Goal: Task Accomplishment & Management: Manage account settings

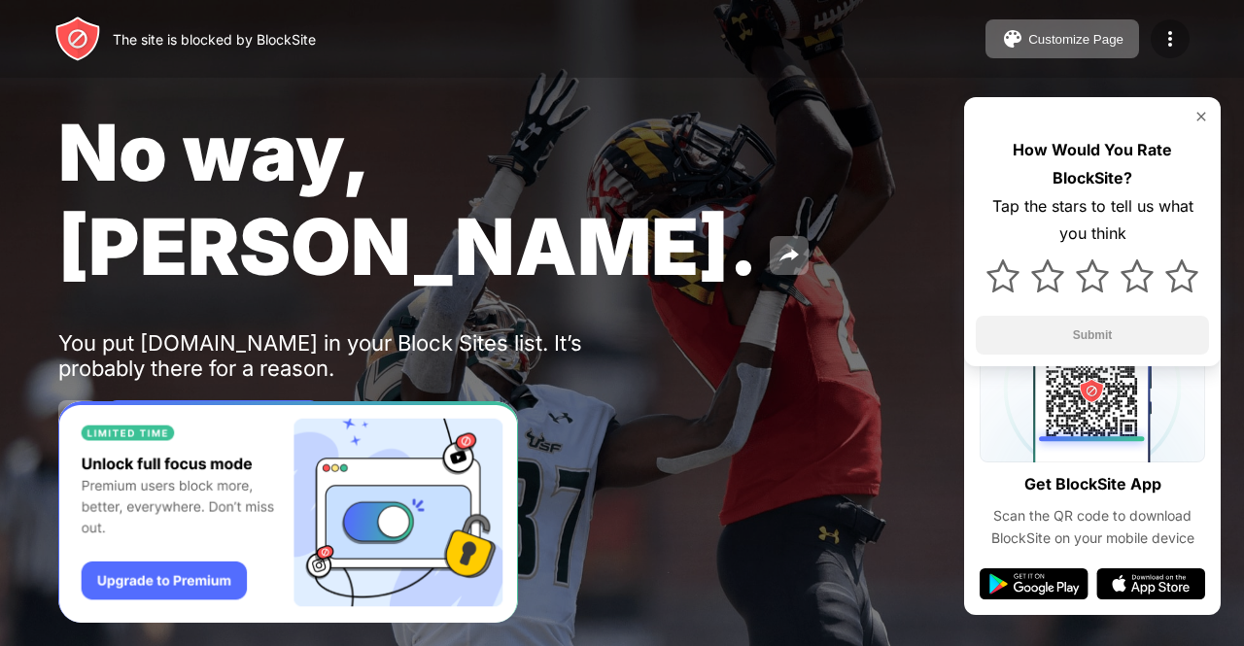
click at [1173, 46] on img at bounding box center [1169, 38] width 23 height 23
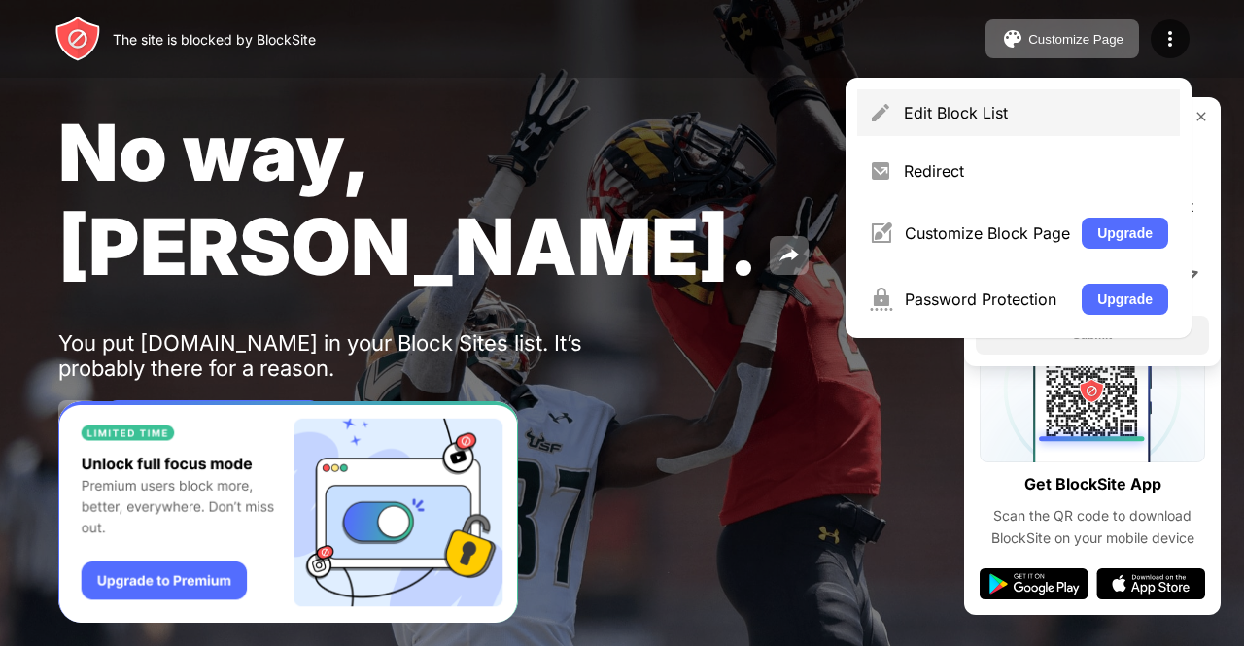
click at [1056, 110] on div "Edit Block List" at bounding box center [1036, 112] width 264 height 19
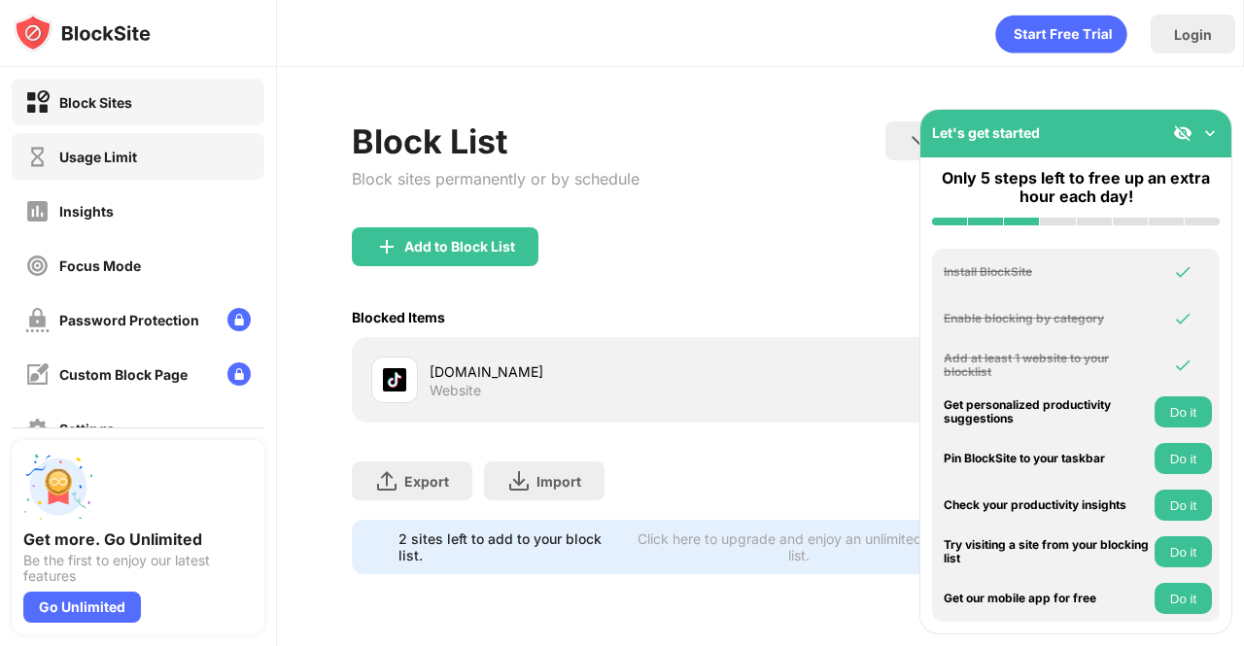
click at [136, 163] on div "Usage Limit" at bounding box center [98, 157] width 78 height 17
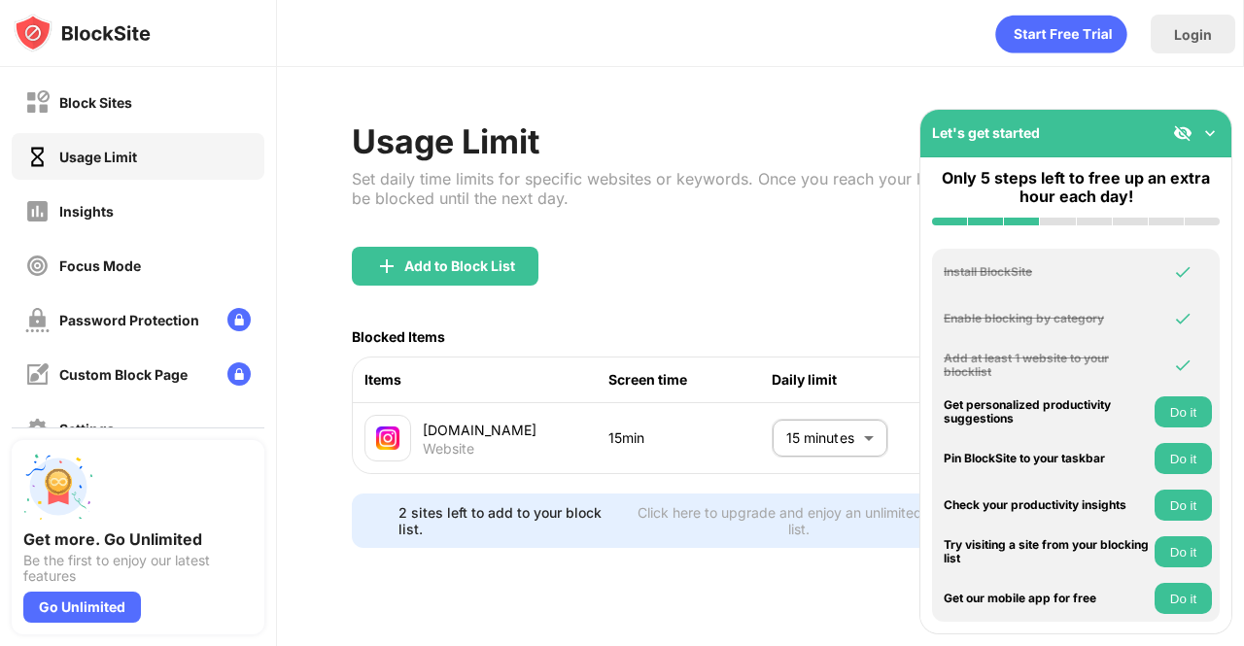
click at [858, 435] on body "Block Sites Usage Limit Insights Focus Mode Password Protection Custom Block Pa…" at bounding box center [622, 323] width 1244 height 646
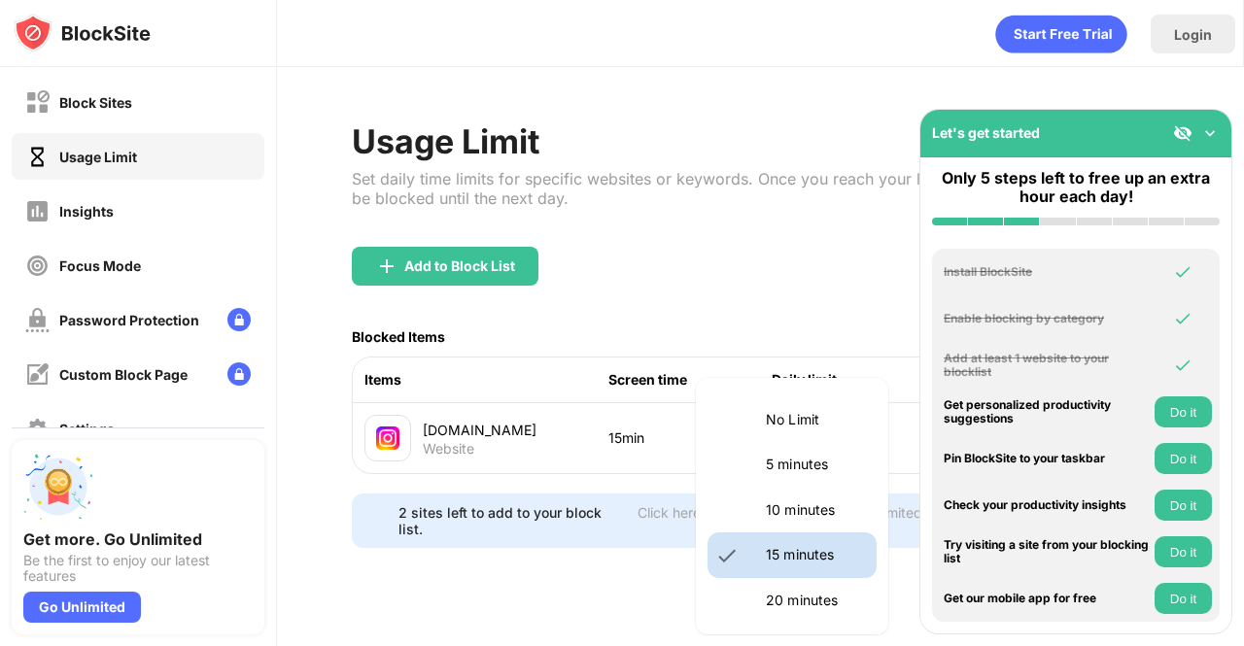
click at [814, 494] on li "10 minutes" at bounding box center [791, 510] width 169 height 45
type input "**"
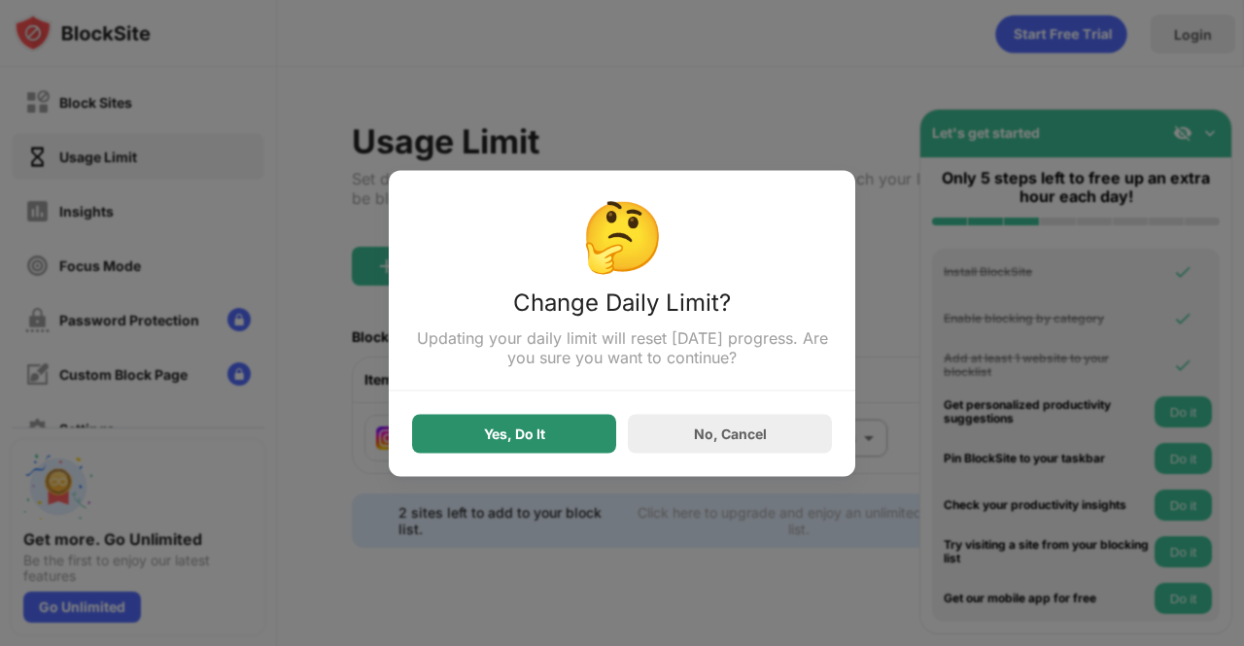
click at [598, 437] on div "Yes, Do It" at bounding box center [514, 433] width 204 height 39
